Goal: Transaction & Acquisition: Purchase product/service

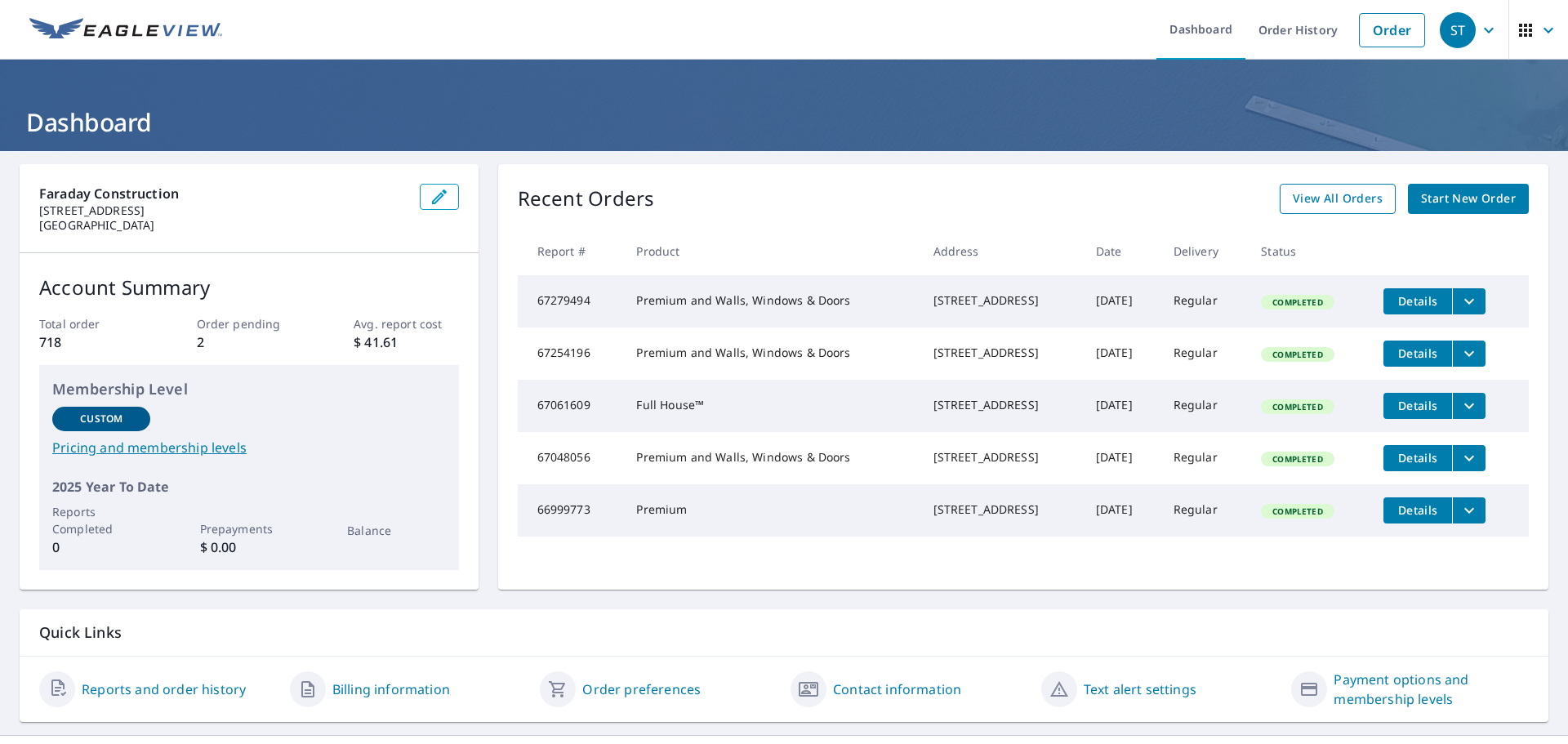
click at [1337, 195] on span "View All Orders" at bounding box center [1338, 199] width 90 height 21
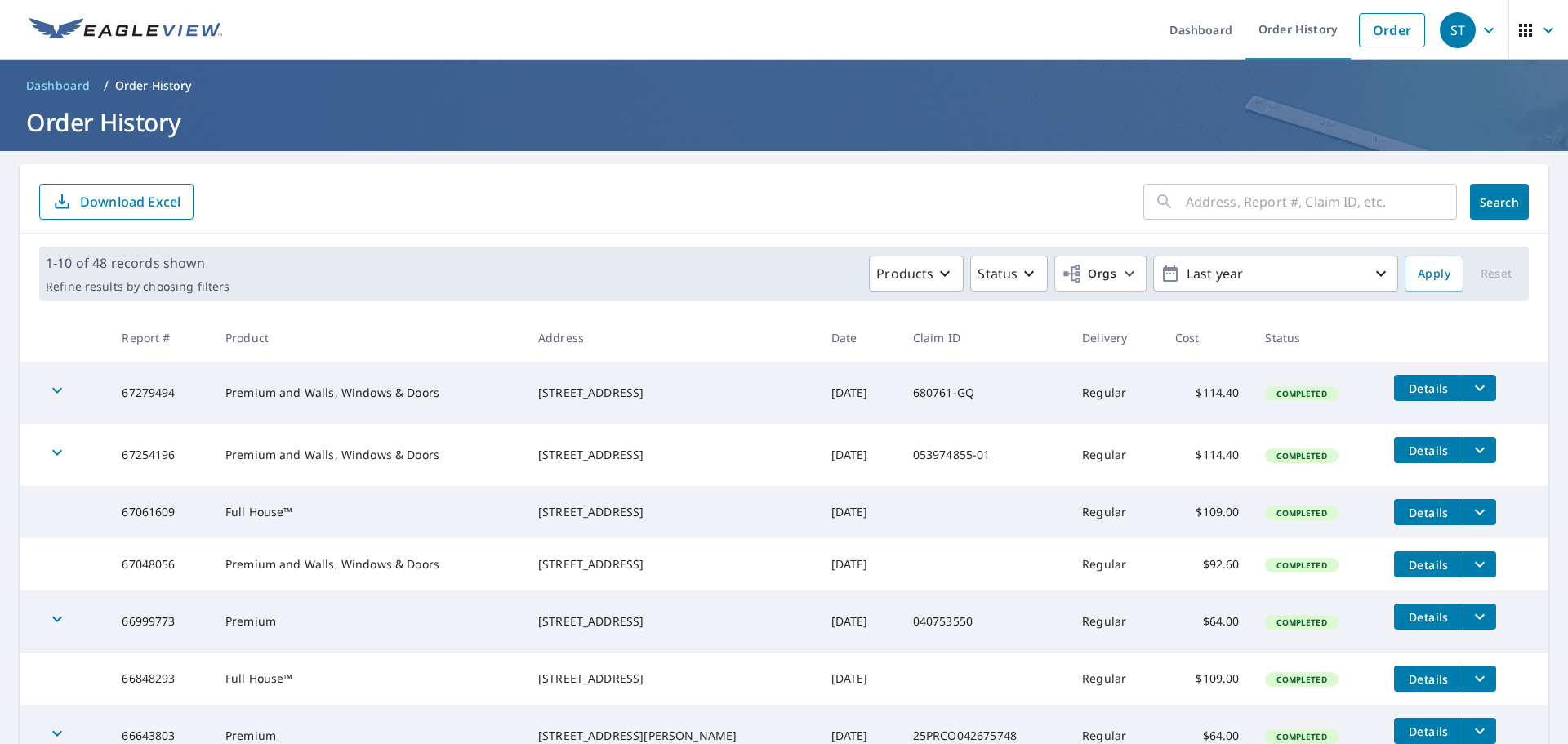
click at [1270, 219] on input "text" at bounding box center [1321, 201] width 272 height 45
type input "412 euclid"
click button "Search" at bounding box center [1499, 202] width 59 height 36
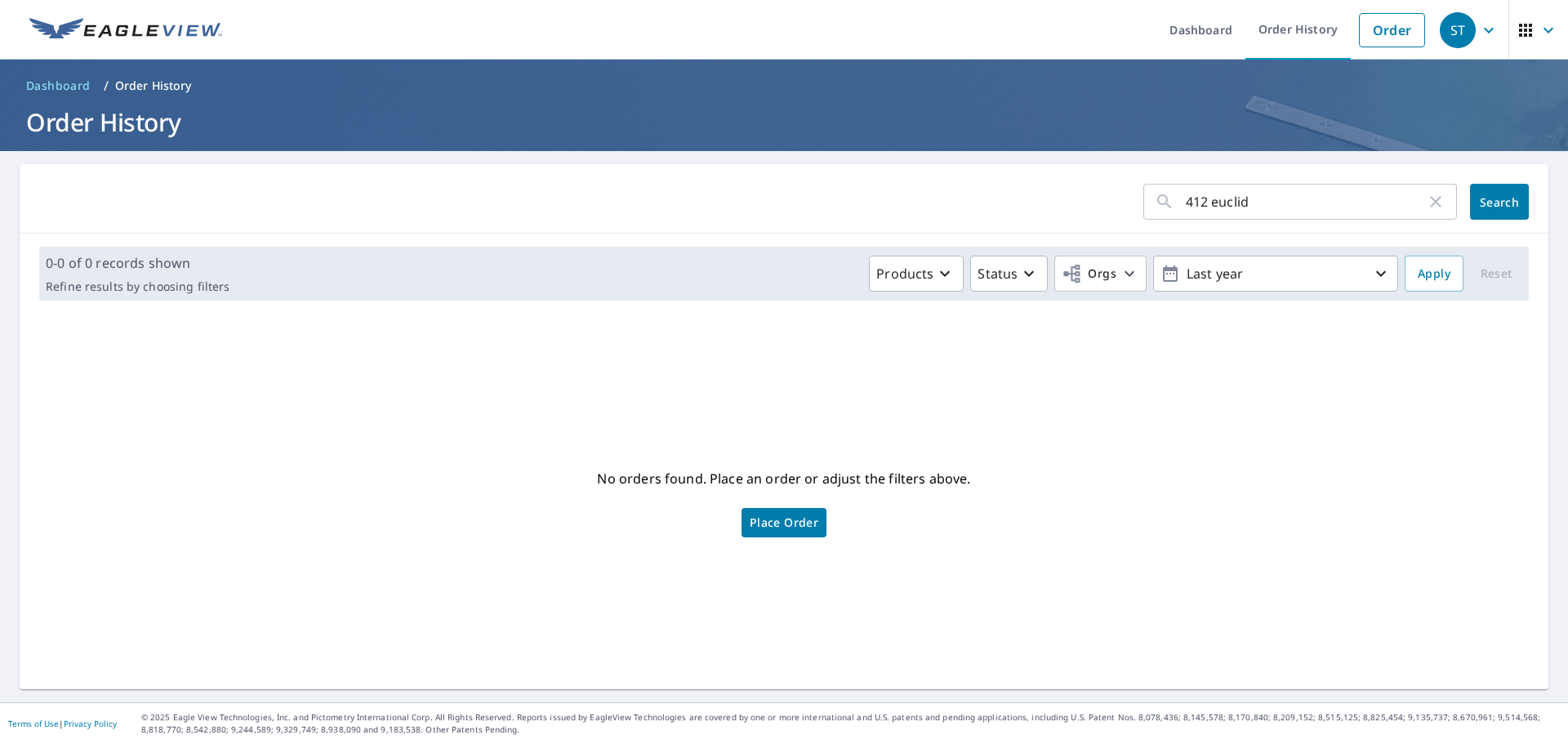
click at [766, 518] on span "Place Order" at bounding box center [784, 522] width 68 height 8
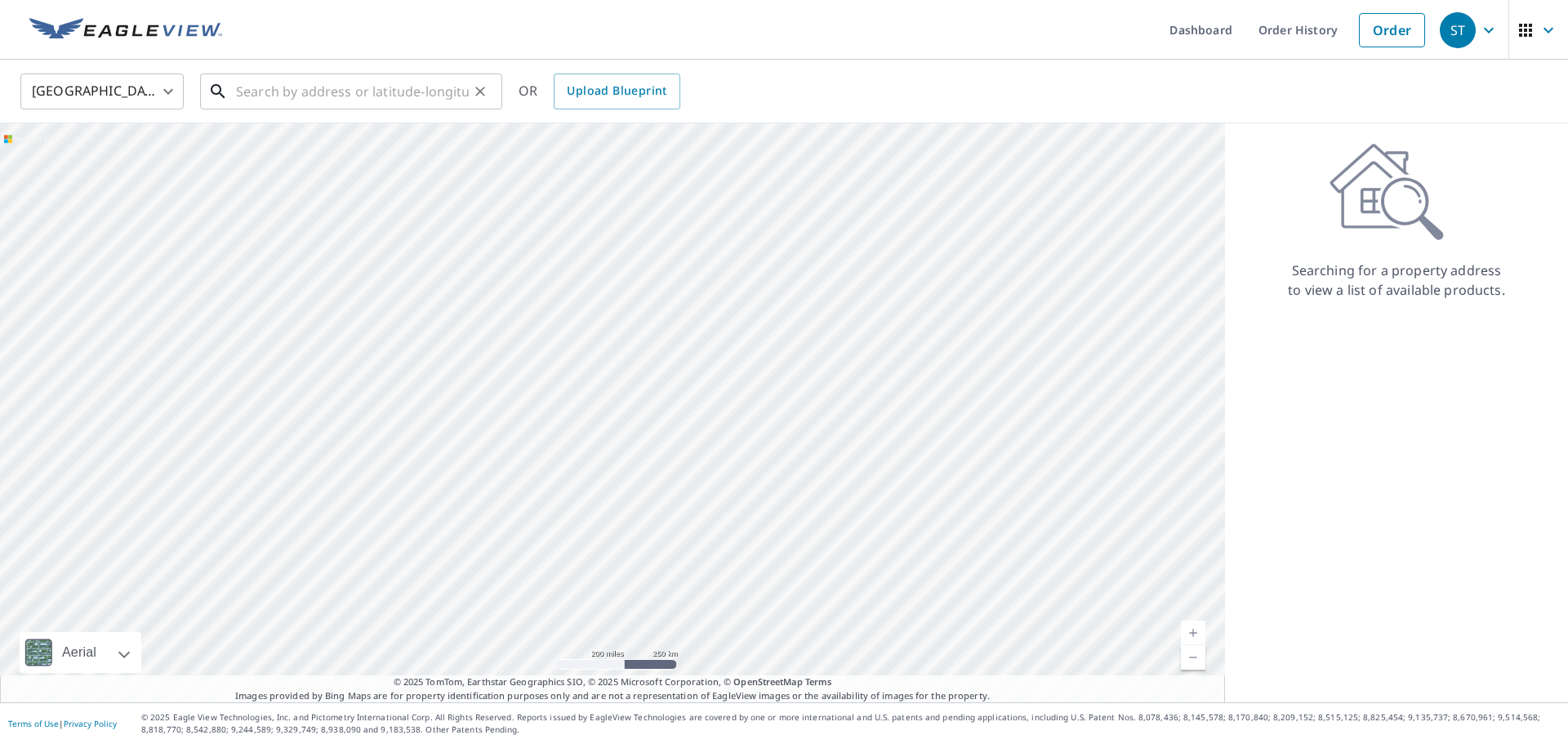
click at [368, 90] on input "text" at bounding box center [352, 91] width 233 height 45
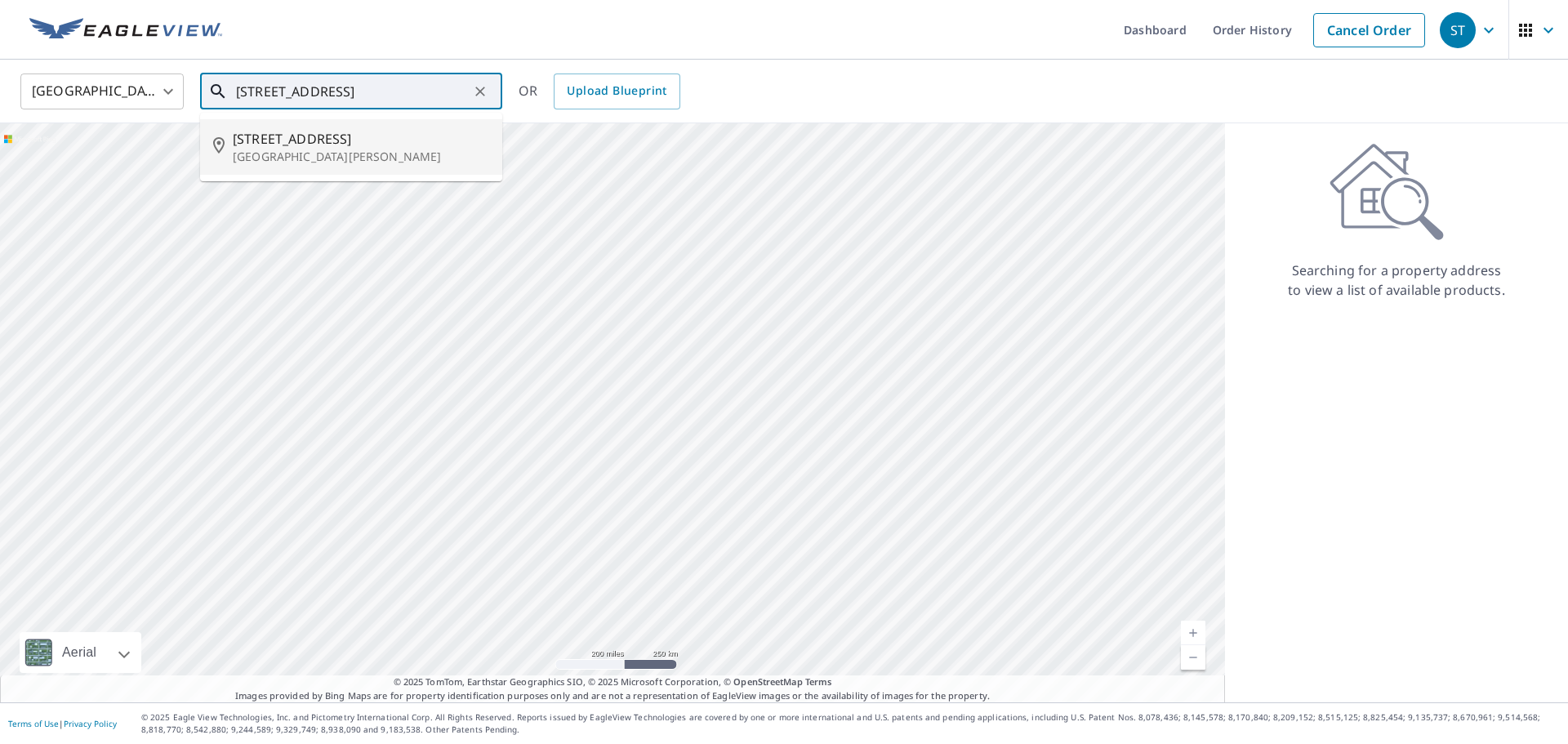
click at [297, 147] on span "412 Euclid St" at bounding box center [361, 139] width 257 height 20
type input "412 Euclid St Fort Morgan, CO 80701"
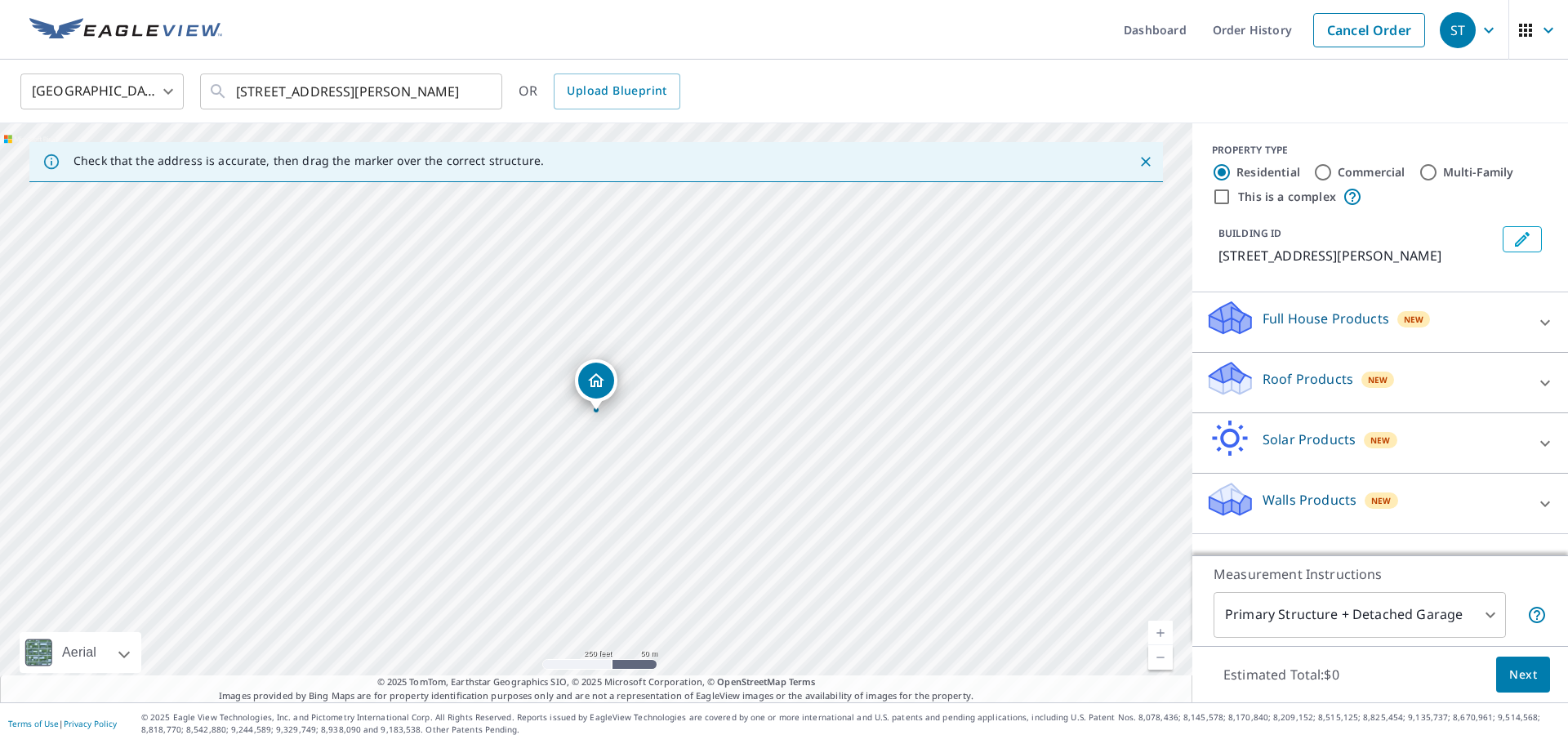
click at [1529, 671] on span "Next" at bounding box center [1523, 675] width 28 height 21
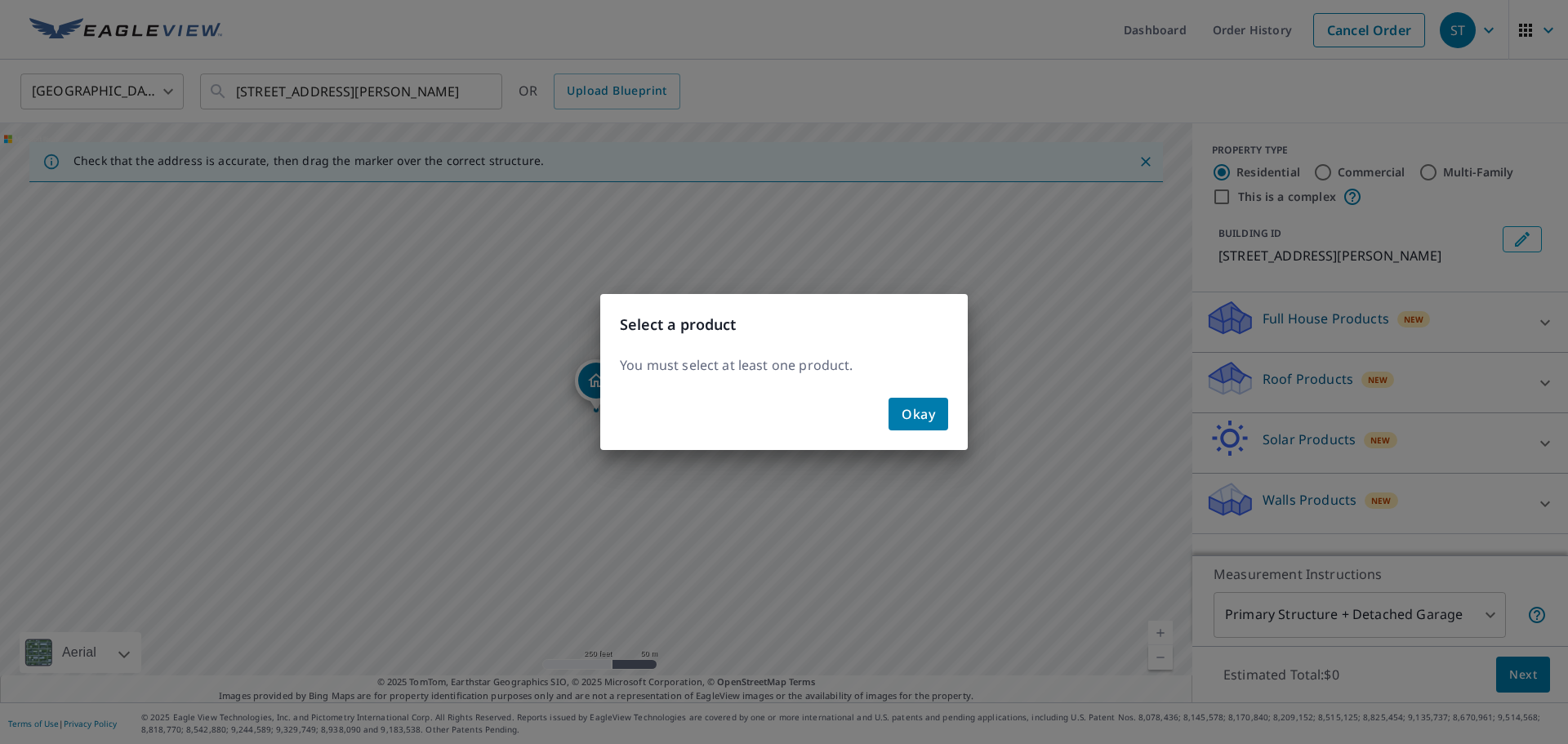
click at [914, 409] on span "Okay" at bounding box center [919, 414] width 34 height 23
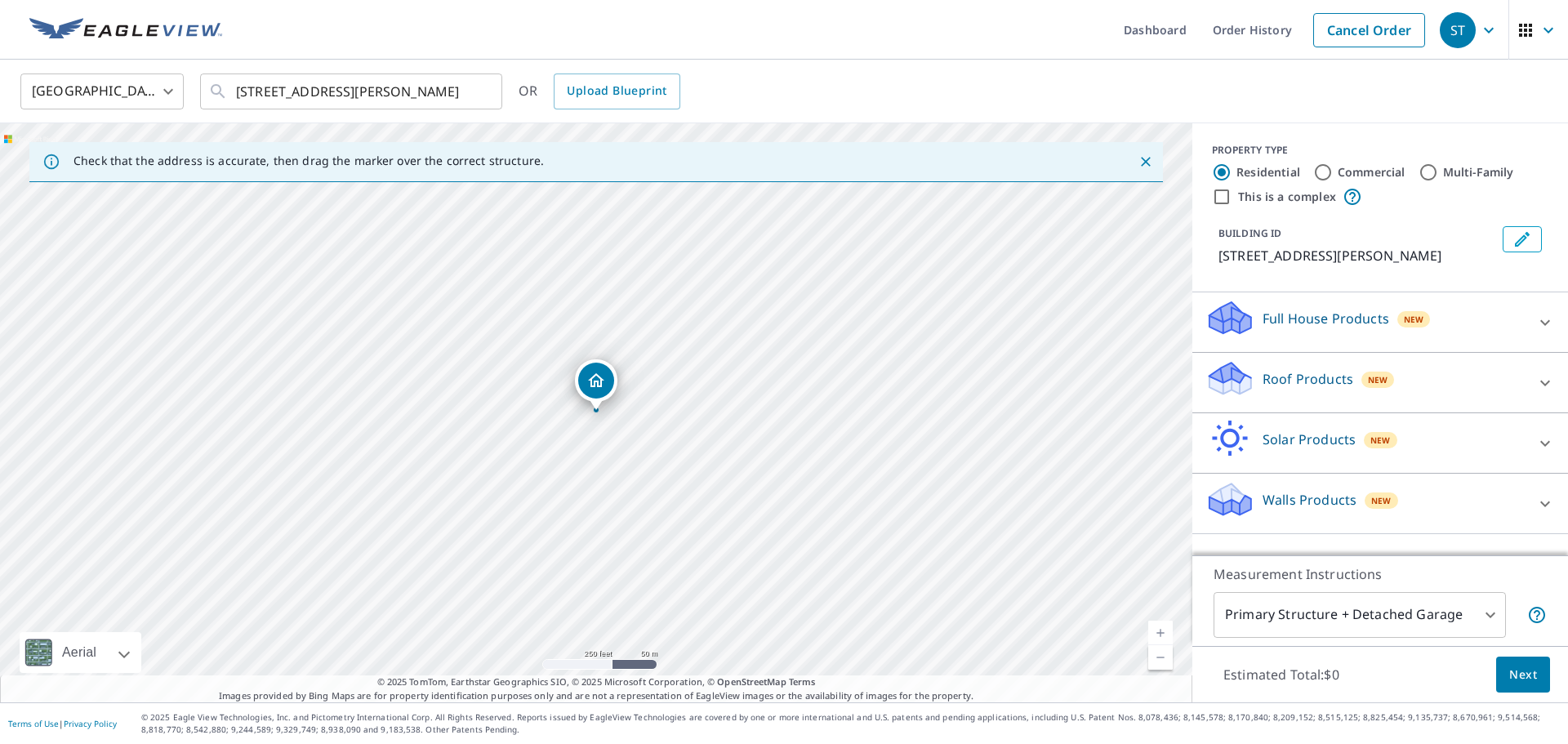
click at [1332, 335] on div "Full House Products New" at bounding box center [1366, 322] width 320 height 46
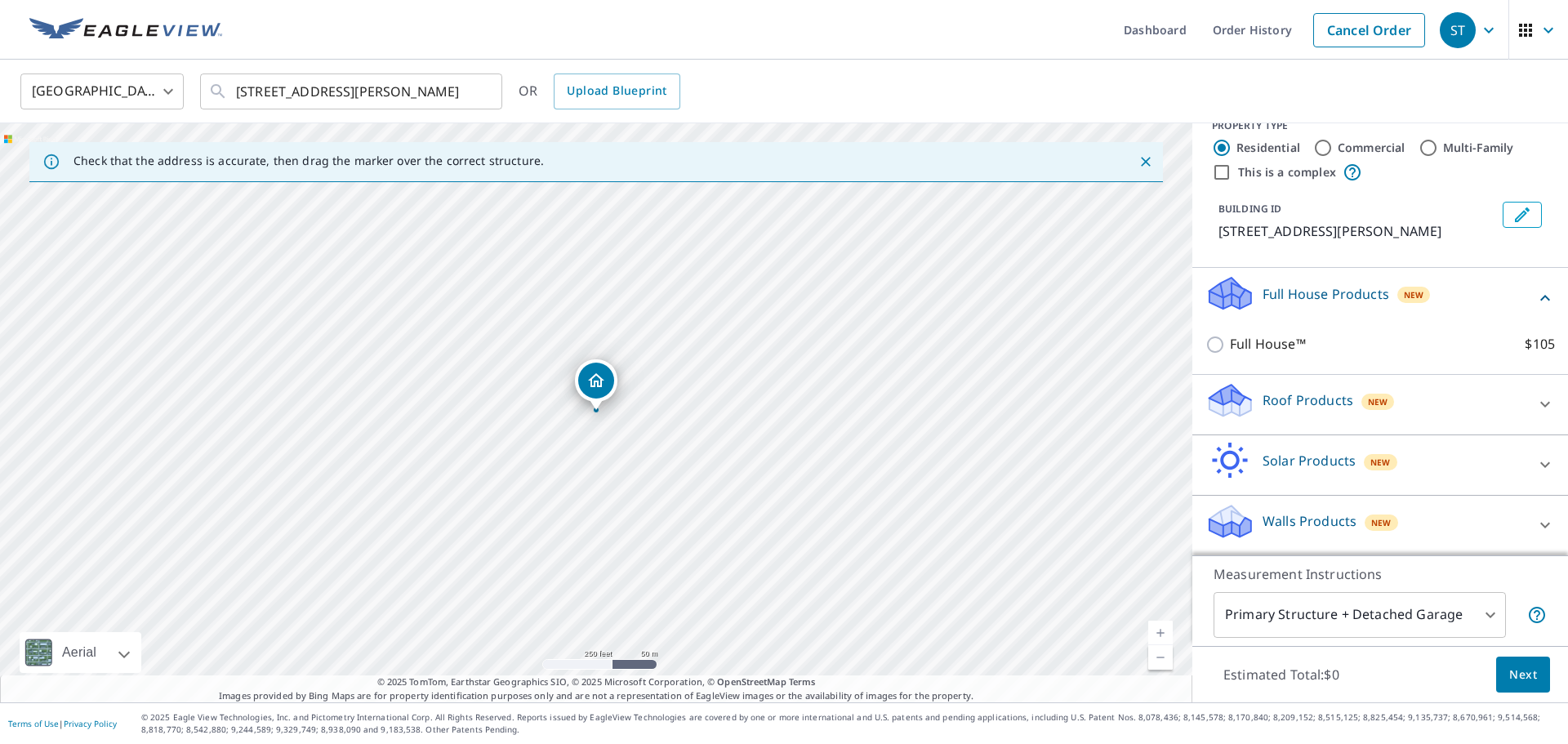
scroll to position [26, 0]
click at [1309, 396] on p "Roof Products" at bounding box center [1308, 399] width 91 height 20
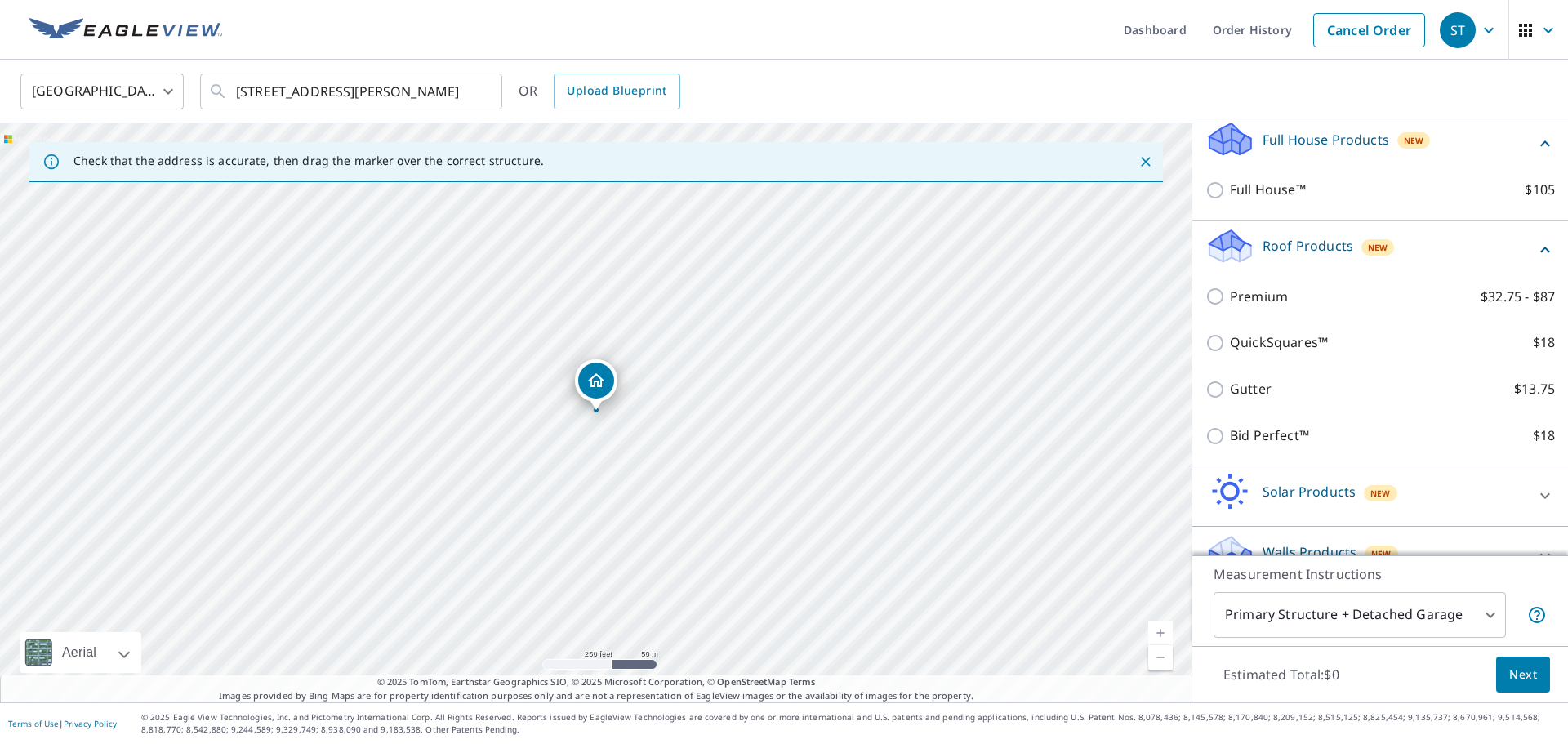
scroll to position [210, 0]
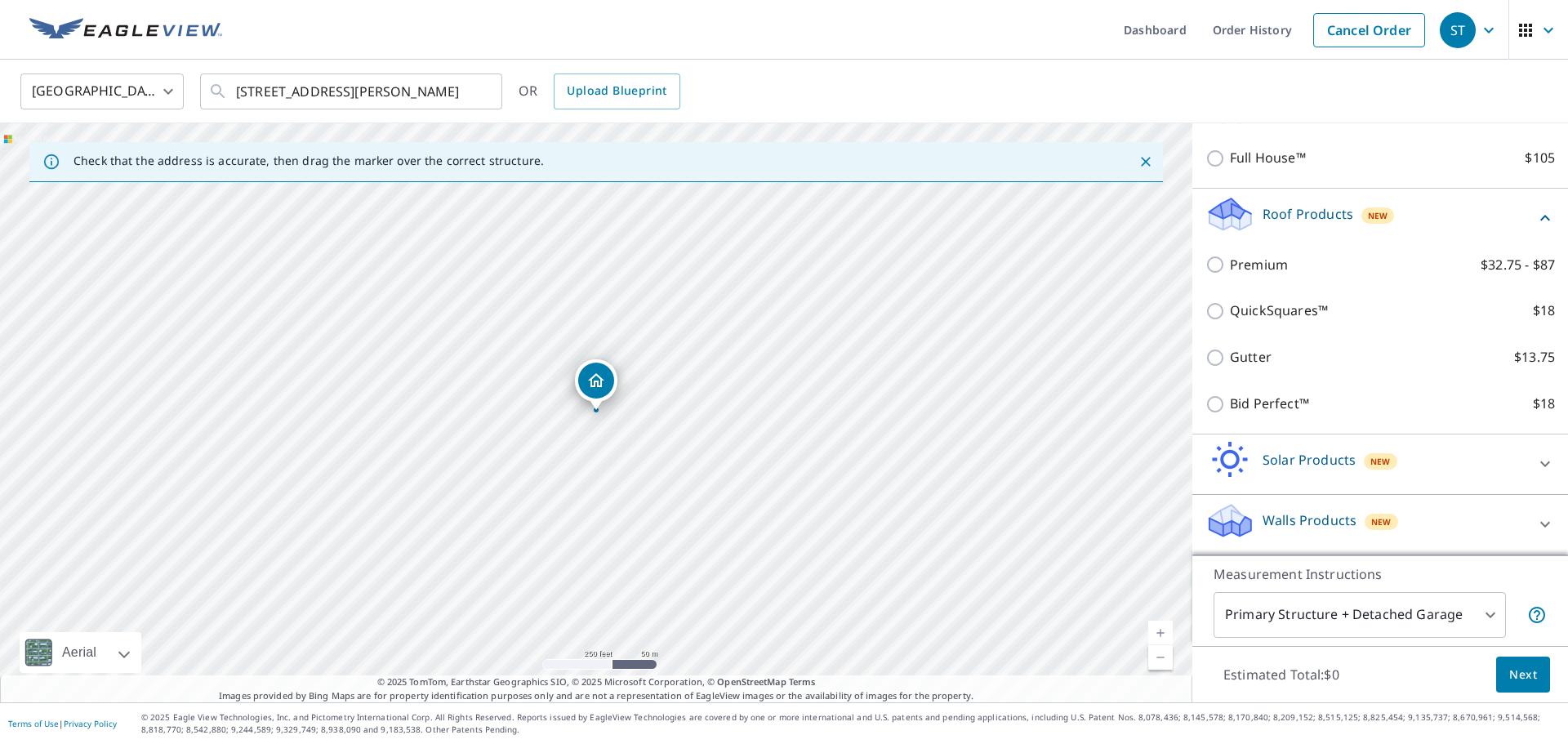
click at [1292, 515] on p "Walls Products" at bounding box center [1310, 520] width 94 height 20
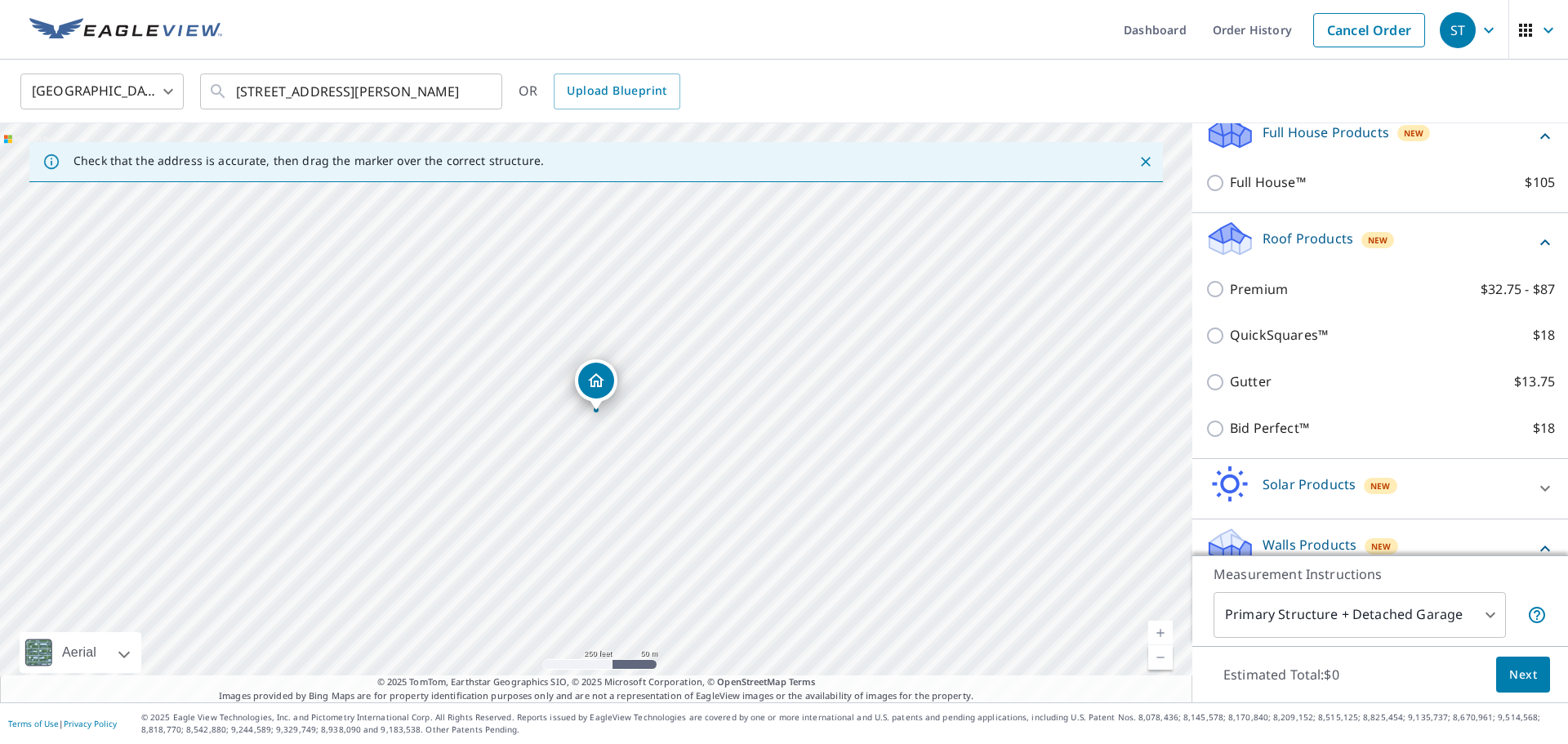
scroll to position [162, 0]
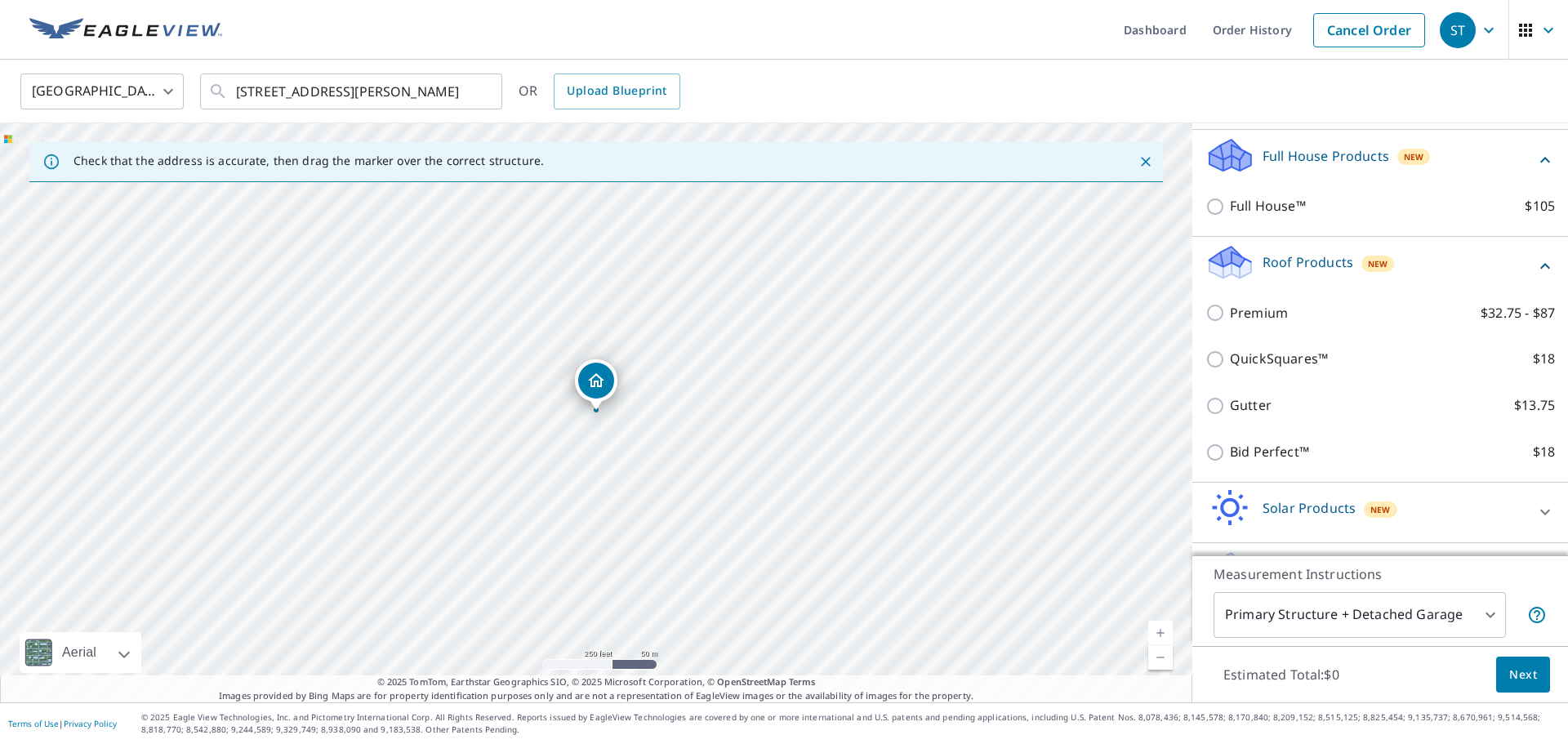
click at [1292, 219] on div "Full House™ $105" at bounding box center [1381, 206] width 350 height 46
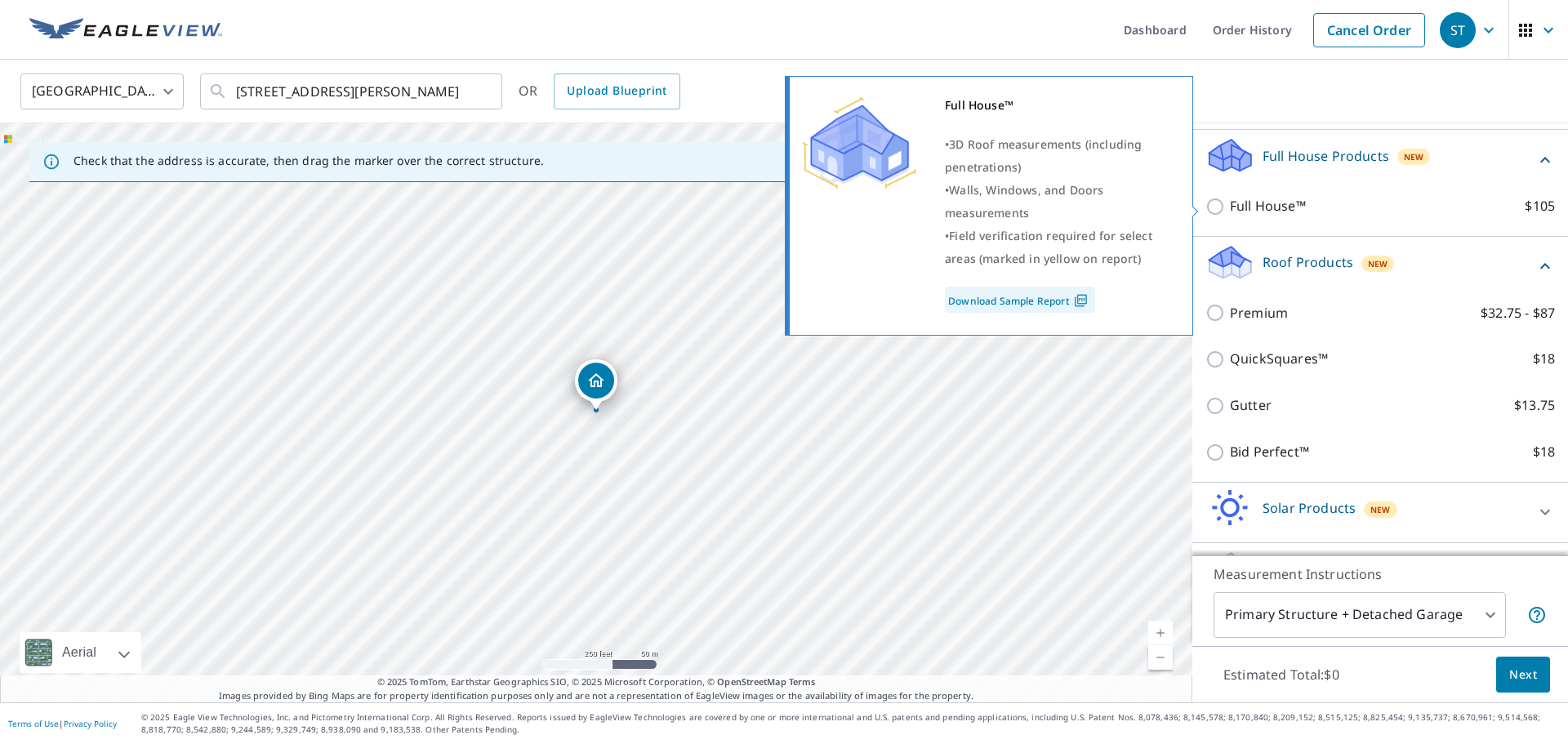
click at [1264, 209] on p "Full House™" at bounding box center [1268, 206] width 76 height 21
click at [1230, 209] on input "Full House™ $105" at bounding box center [1218, 207] width 25 height 20
checkbox input "true"
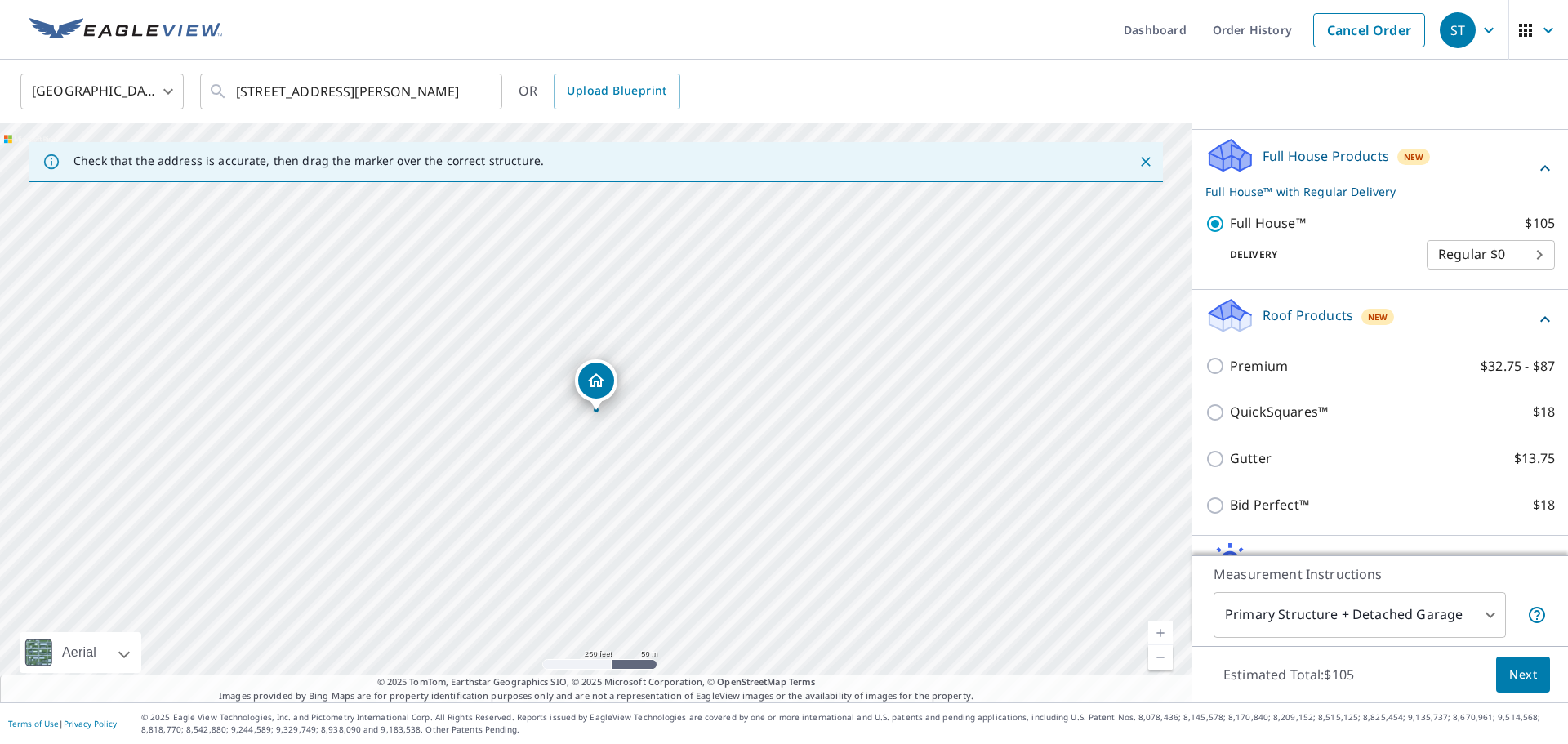
click at [1512, 669] on span "Next" at bounding box center [1523, 675] width 28 height 21
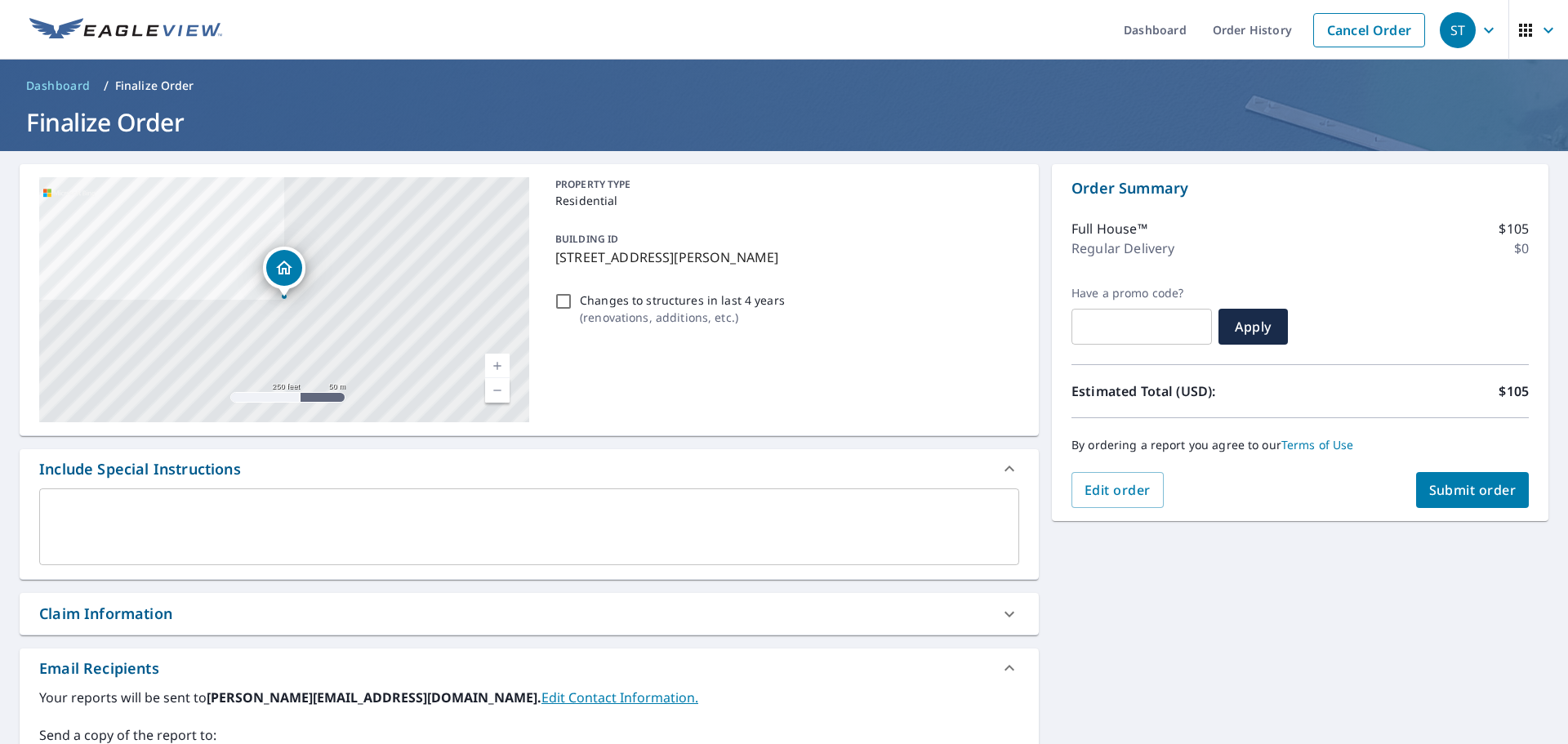
click at [1424, 485] on button "Submit order" at bounding box center [1473, 490] width 114 height 36
